Goal: Find specific page/section: Locate item on page

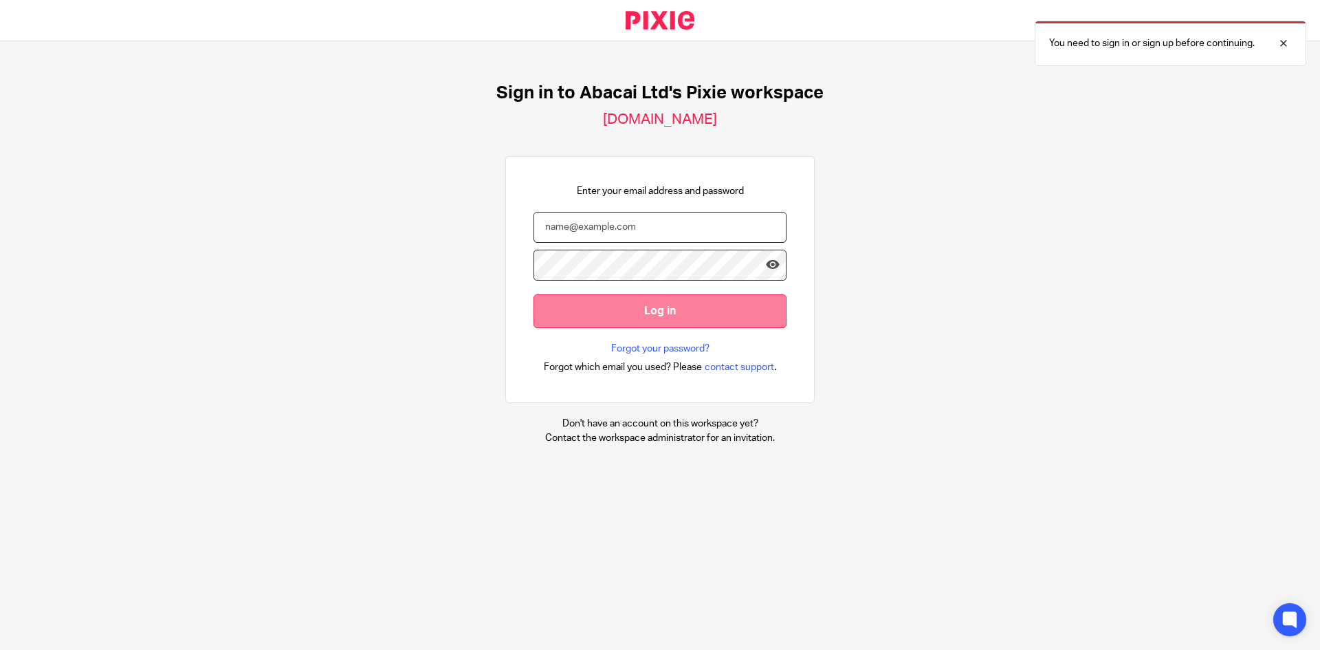
type input "[EMAIL_ADDRESS][DOMAIN_NAME]"
click at [662, 310] on input "Log in" at bounding box center [659, 311] width 253 height 34
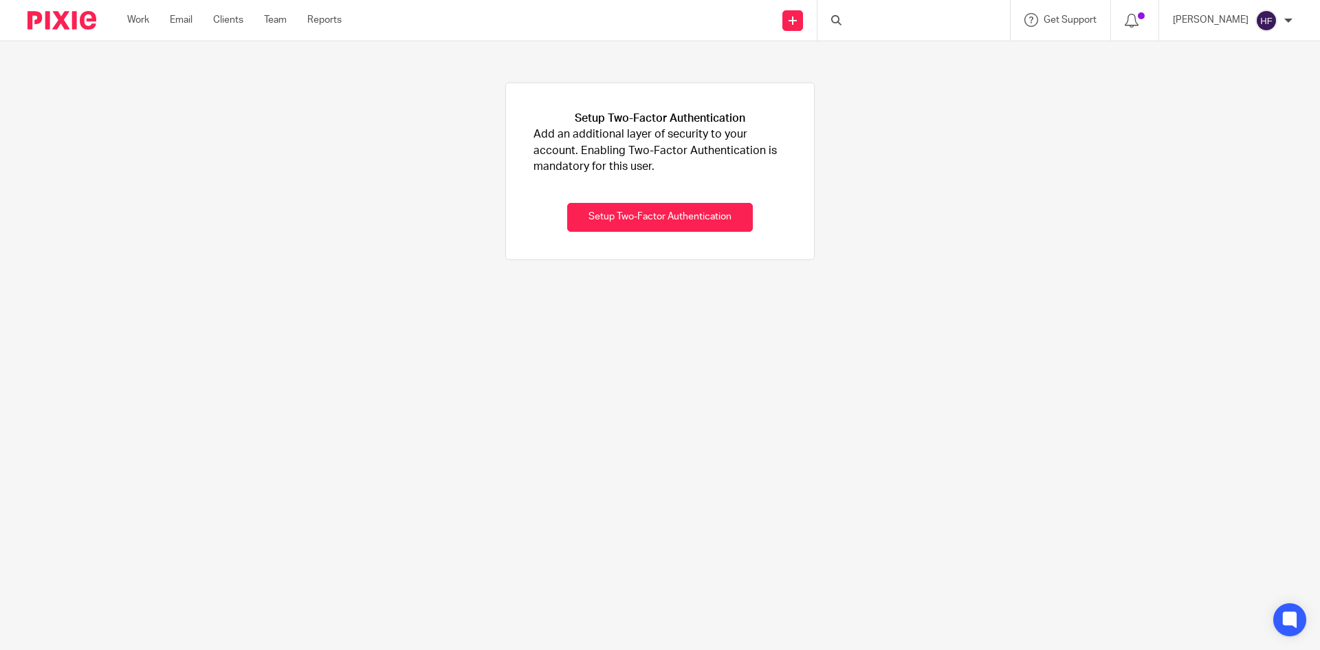
click at [878, 29] on div at bounding box center [913, 20] width 192 height 41
click at [872, 25] on input "Search" at bounding box center [907, 22] width 124 height 12
type input "perfec"
click at [923, 65] on div "Made Beverages Ltd" at bounding box center [927, 53] width 192 height 43
click at [927, 49] on link at bounding box center [927, 53] width 170 height 21
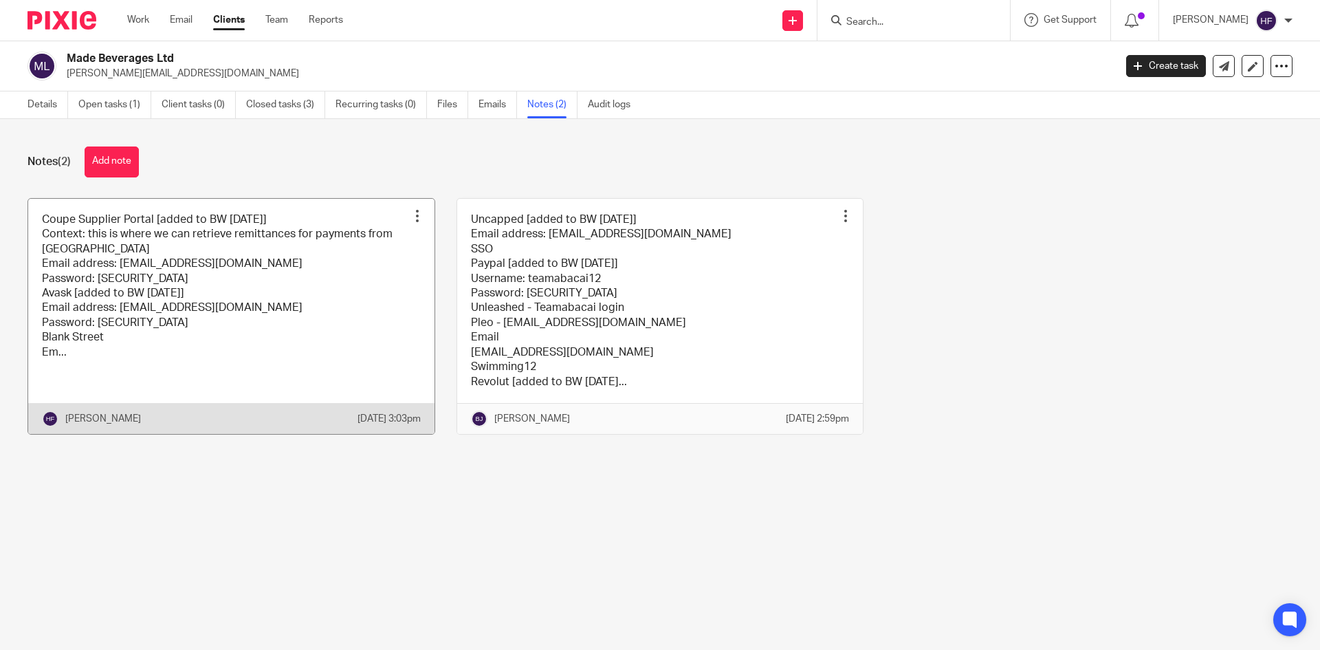
click at [307, 322] on link at bounding box center [231, 316] width 406 height 235
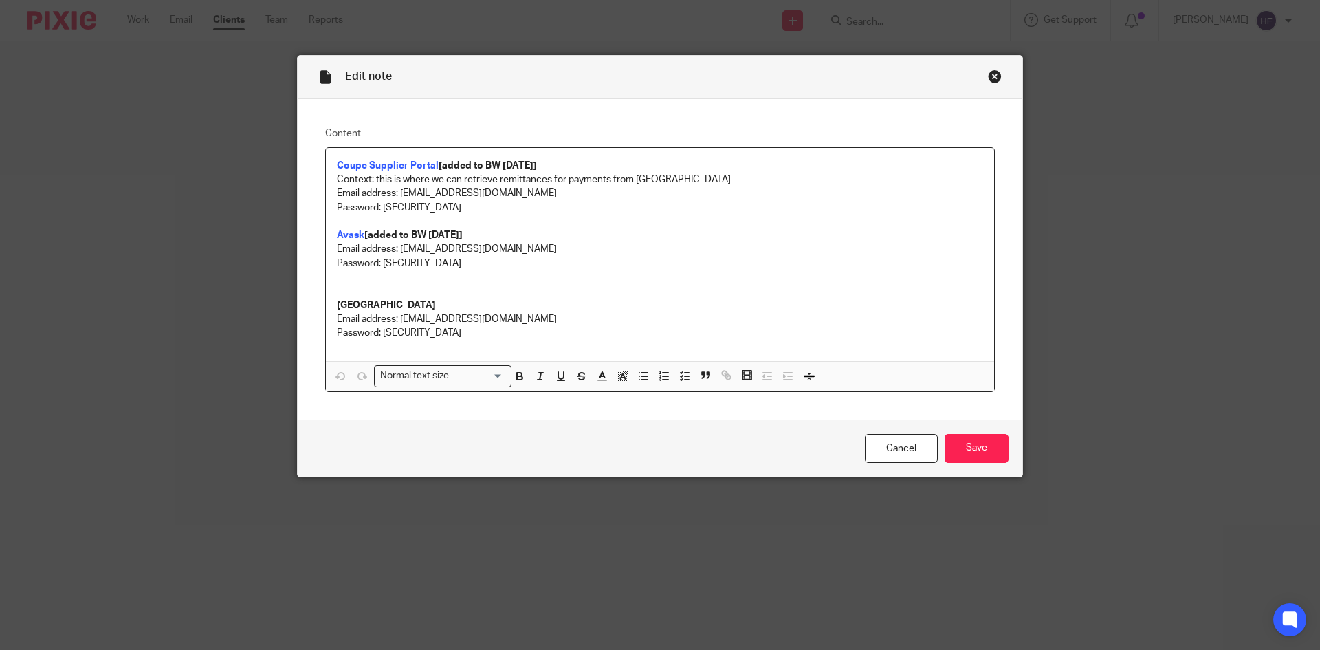
click at [482, 336] on p "Password: [SECURITY_DATA]" at bounding box center [660, 333] width 646 height 14
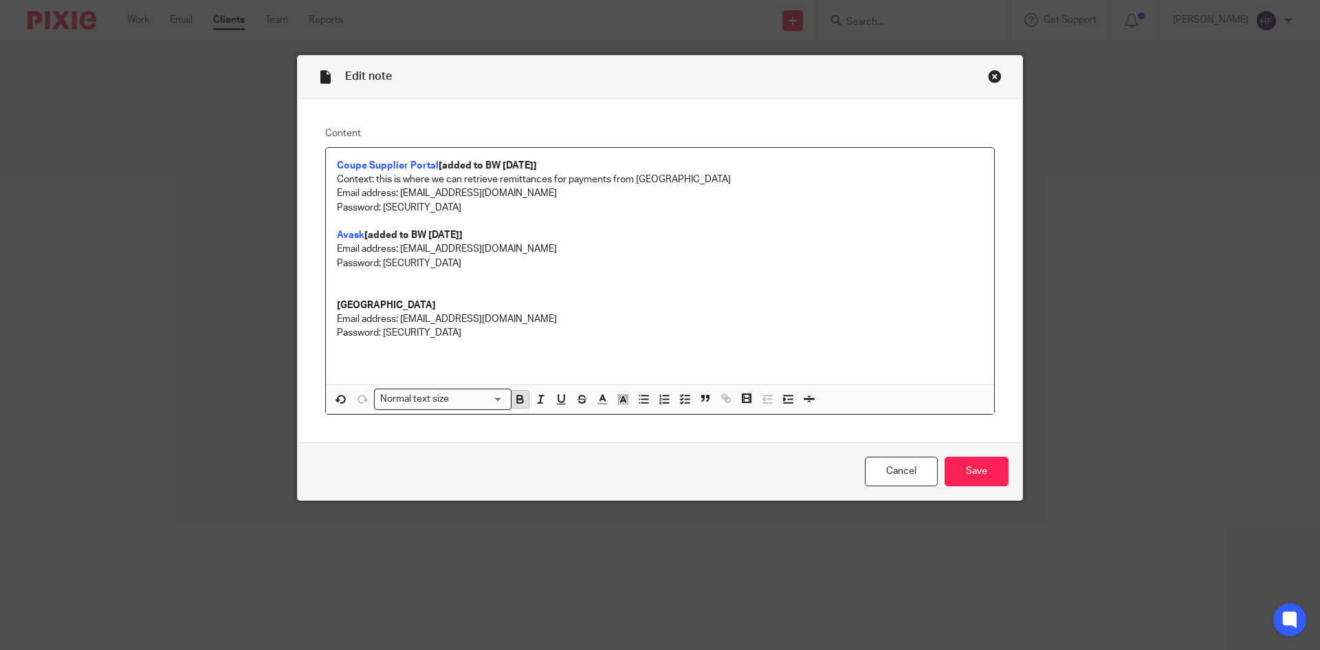
click at [517, 395] on icon "button" at bounding box center [519, 396] width 5 height 3
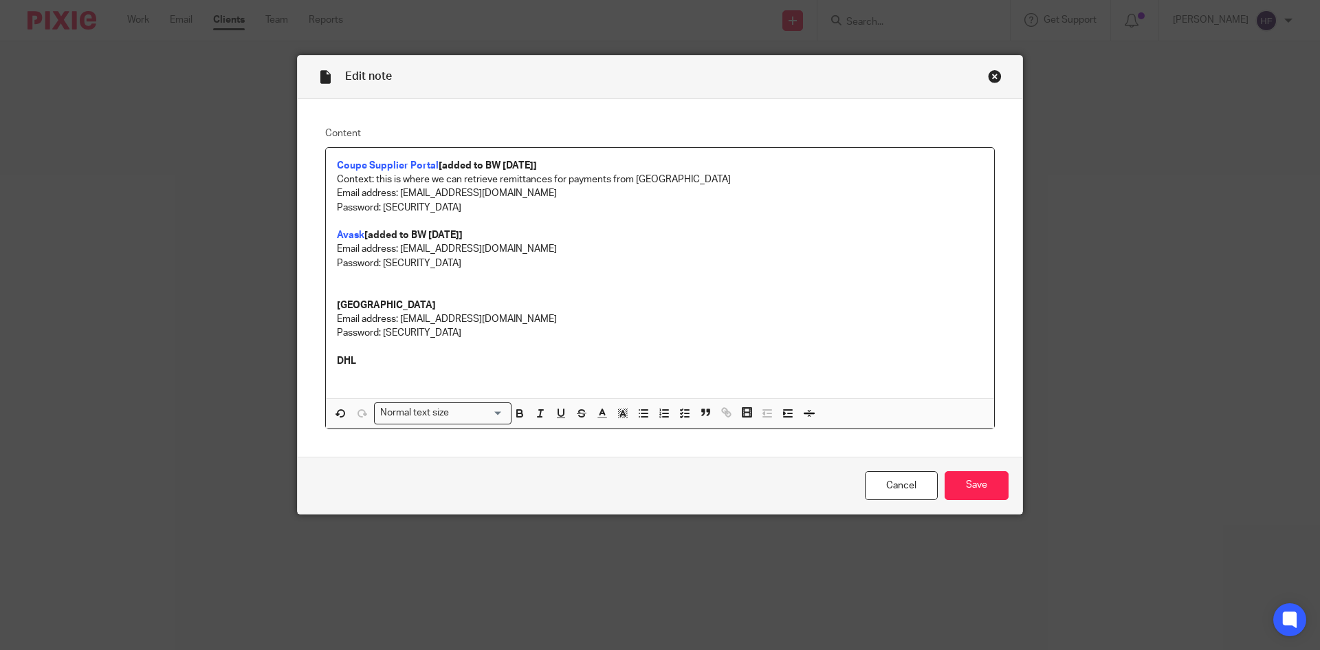
click at [339, 373] on p at bounding box center [660, 375] width 646 height 14
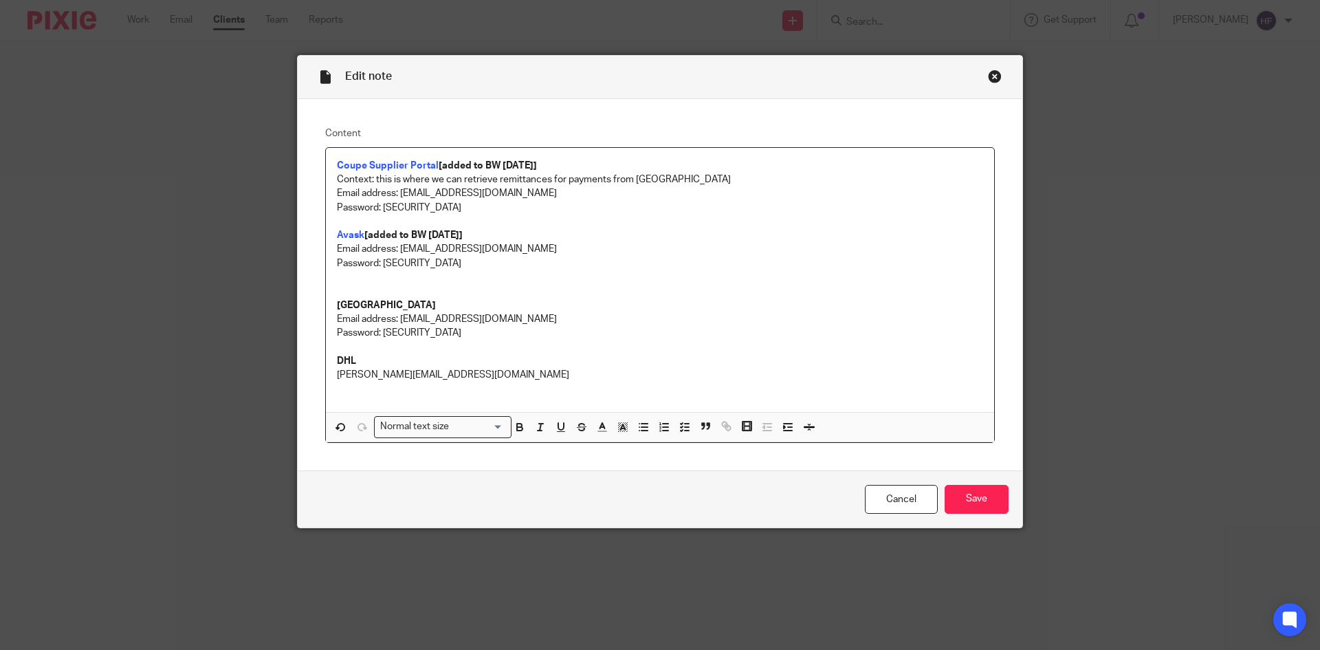
click at [347, 391] on p at bounding box center [660, 389] width 646 height 14
click at [330, 371] on div "Coupe Supplier Portal [added to BW 8/8/2025] Context: this is where we can retr…" at bounding box center [660, 280] width 668 height 265
click at [331, 390] on div "Coupe Supplier Portal [added to BW 8/8/2025] Context: this is where we can retr…" at bounding box center [660, 280] width 668 height 265
click at [470, 385] on p "Password: Orange123" at bounding box center [660, 389] width 646 height 14
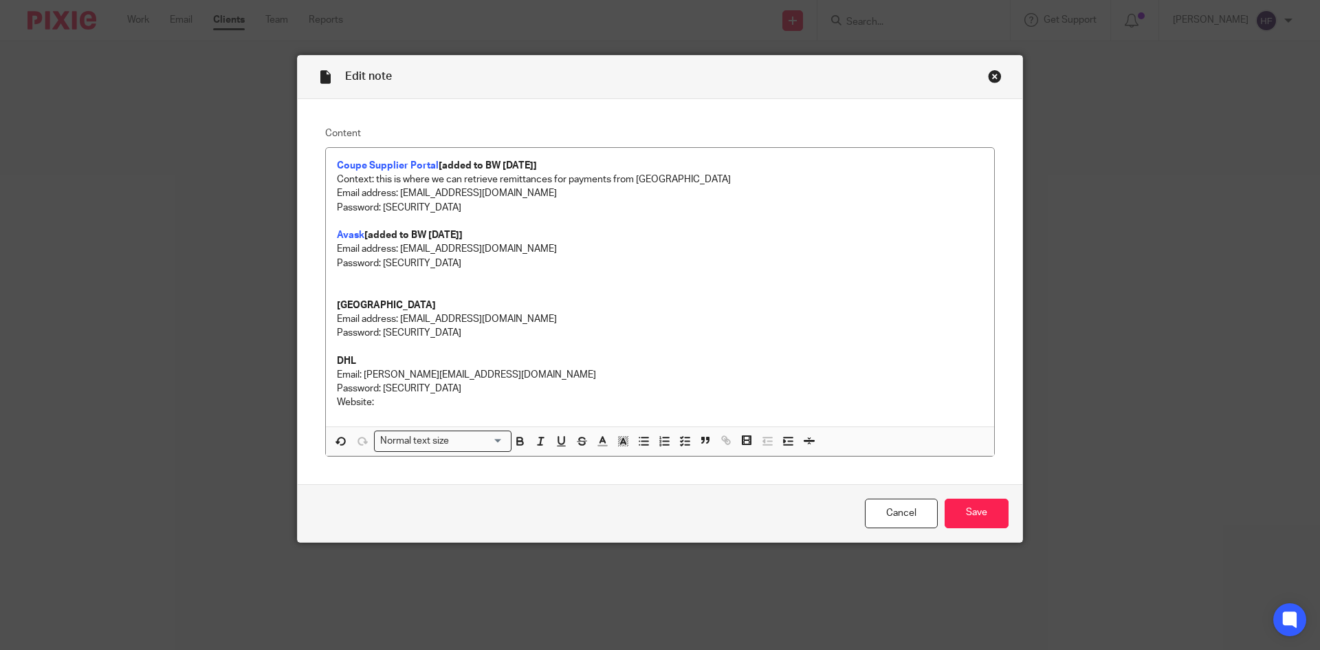
click at [401, 401] on p "Website:" at bounding box center [660, 402] width 646 height 14
click at [640, 355] on p "DHL" at bounding box center [660, 361] width 646 height 14
click at [977, 509] on input "Save" at bounding box center [976, 513] width 64 height 30
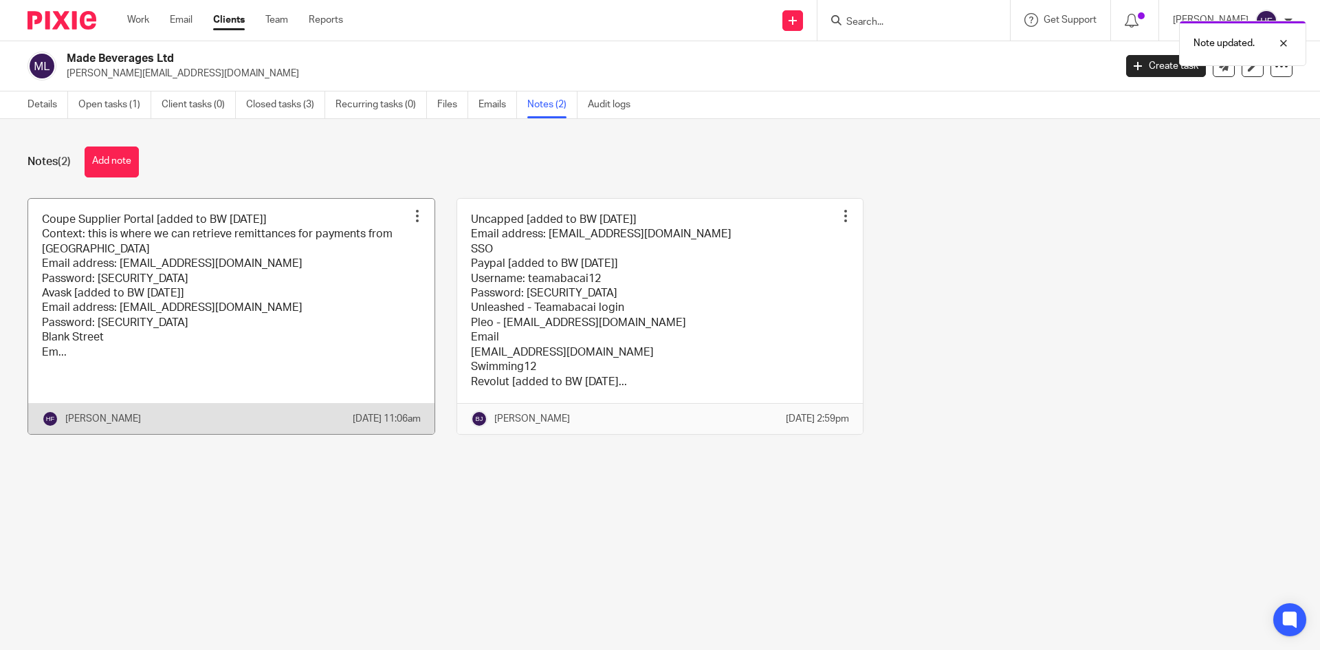
drag, startPoint x: 280, startPoint y: 338, endPoint x: 305, endPoint y: 360, distance: 32.6
click at [280, 338] on link at bounding box center [231, 316] width 406 height 235
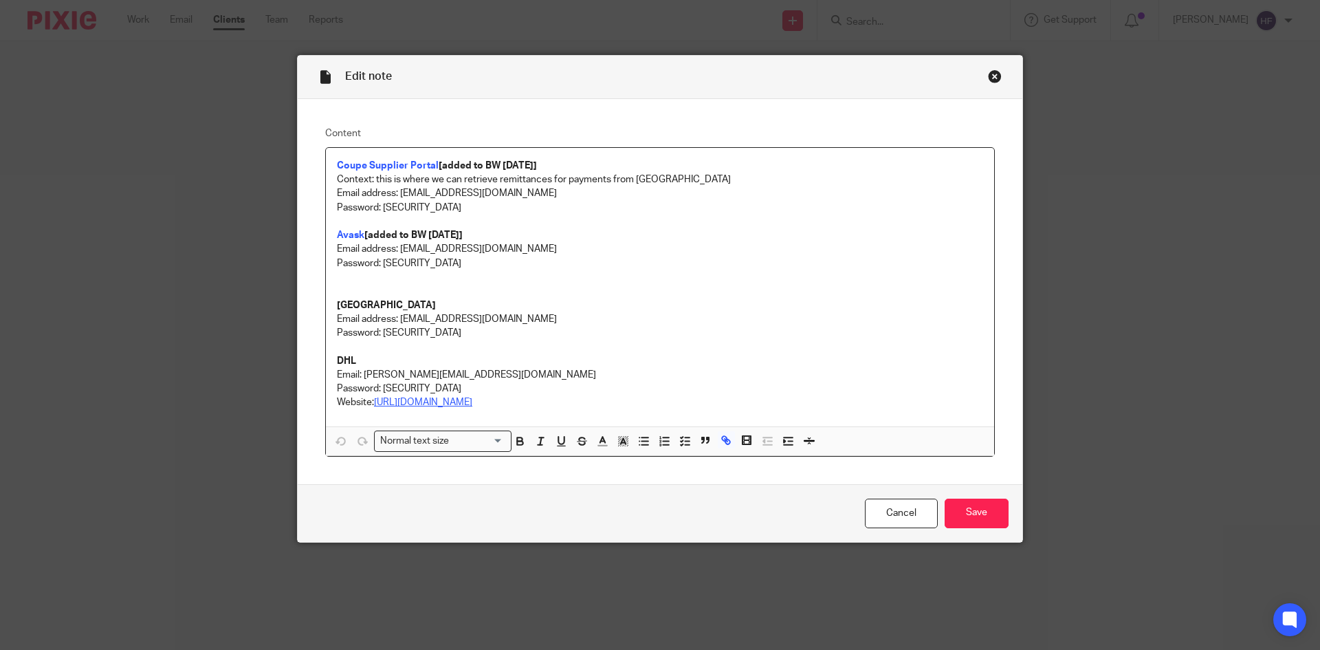
click at [472, 403] on link "[URL][DOMAIN_NAME]" at bounding box center [423, 402] width 98 height 10
click at [720, 442] on icon "button" at bounding box center [726, 440] width 12 height 12
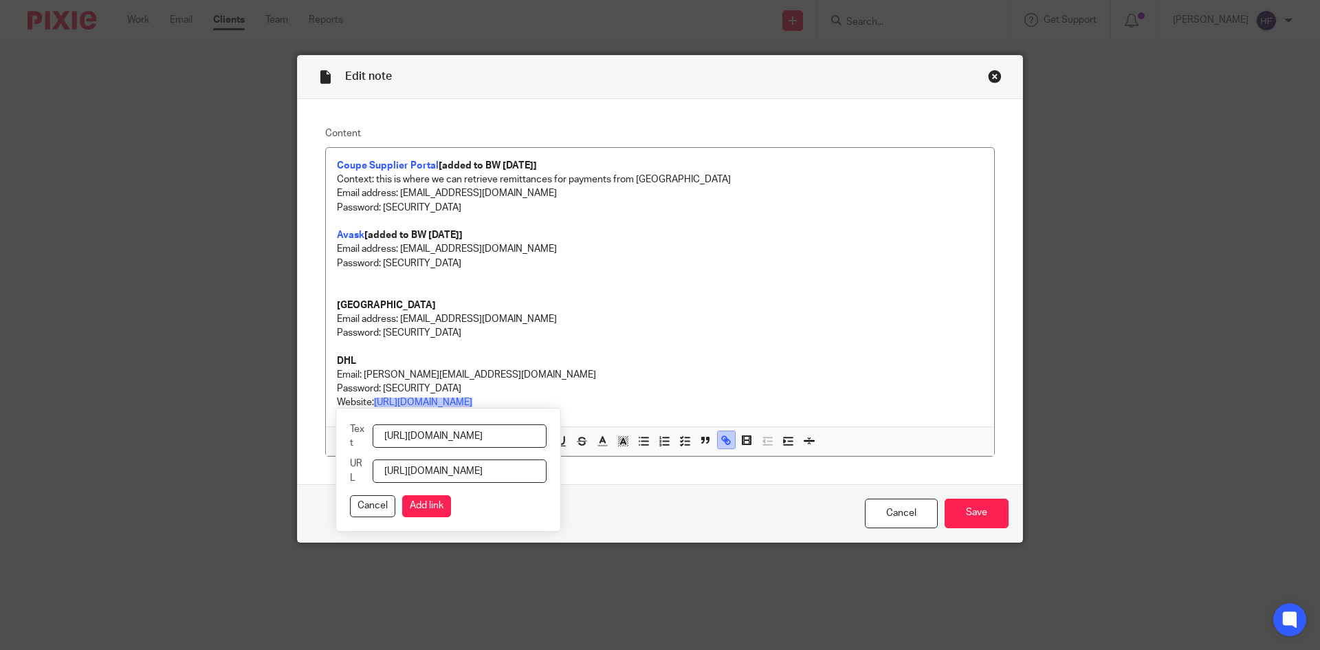
scroll to position [0, 24]
click at [609, 327] on p "Password: [SECURITY_DATA]" at bounding box center [660, 333] width 646 height 14
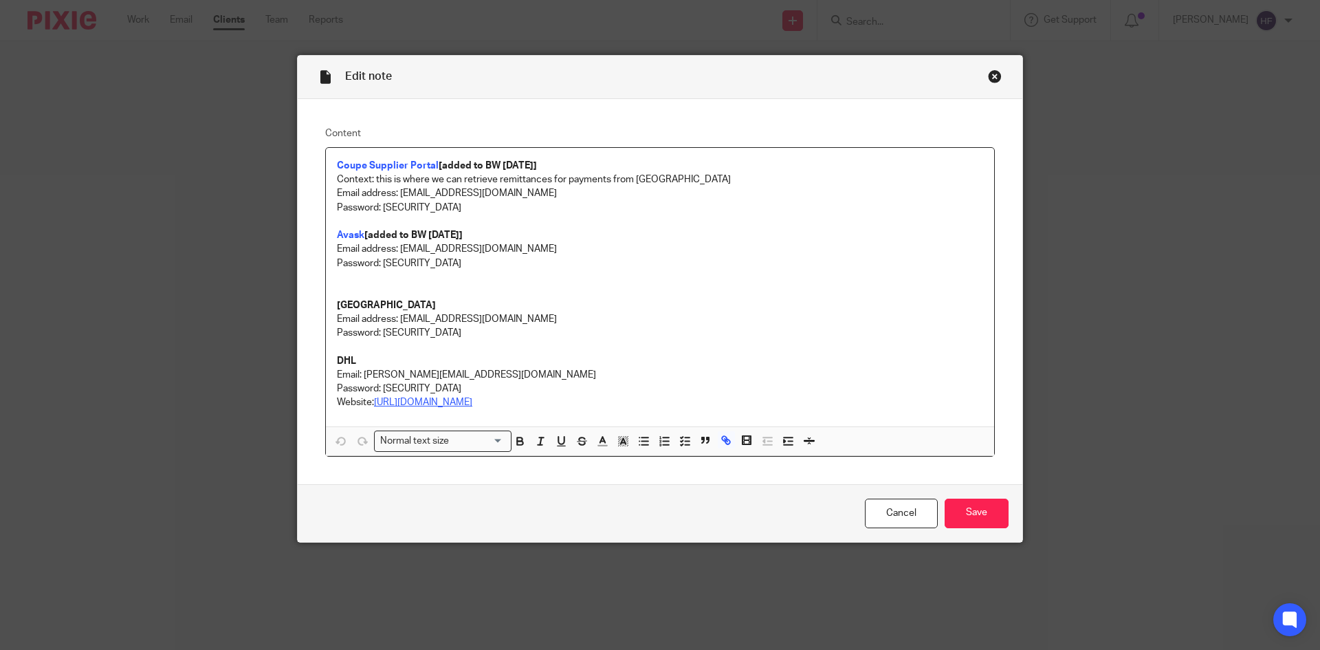
click at [409, 404] on link "[URL][DOMAIN_NAME]" at bounding box center [423, 402] width 98 height 10
drag, startPoint x: 516, startPoint y: 401, endPoint x: 373, endPoint y: 402, distance: 143.0
click at [373, 402] on p "Website: [URL][DOMAIN_NAME]" at bounding box center [660, 402] width 646 height 14
copy link "[URL][DOMAIN_NAME]"
click at [797, 269] on p "Password: [SECURITY_DATA]" at bounding box center [660, 263] width 646 height 14
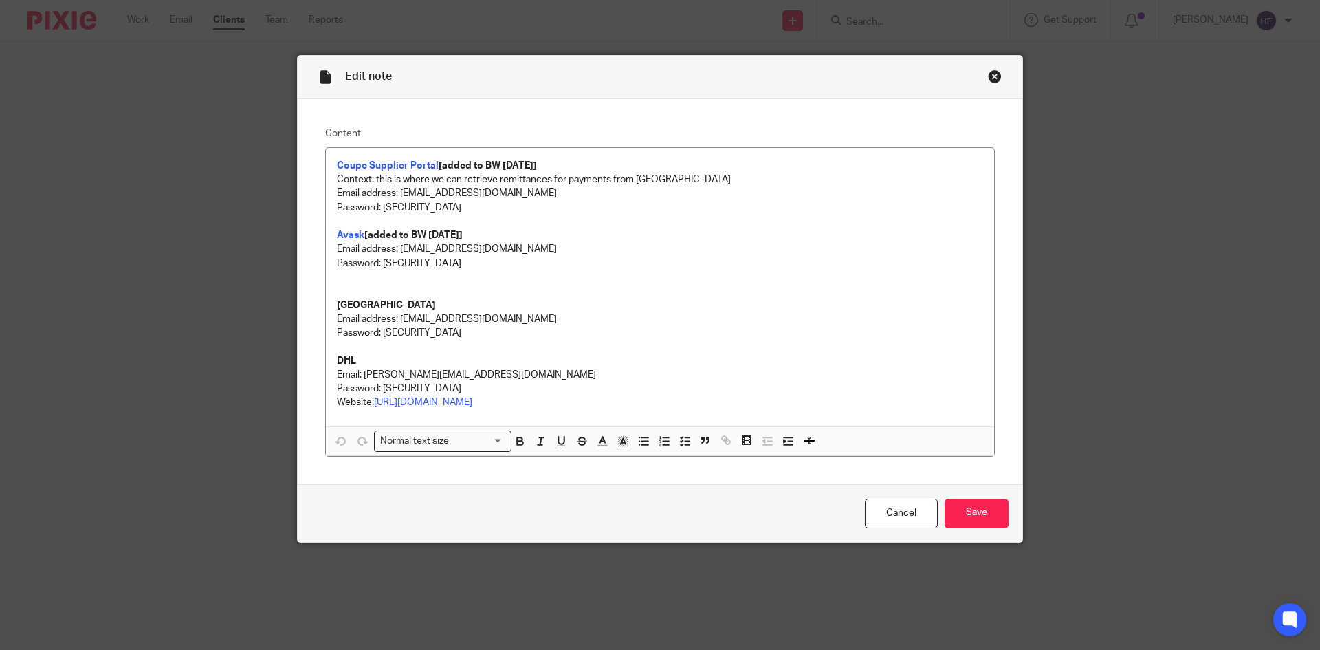
click at [993, 75] on div "Close this dialog window" at bounding box center [995, 76] width 14 height 14
